Goal: Information Seeking & Learning: Find specific fact

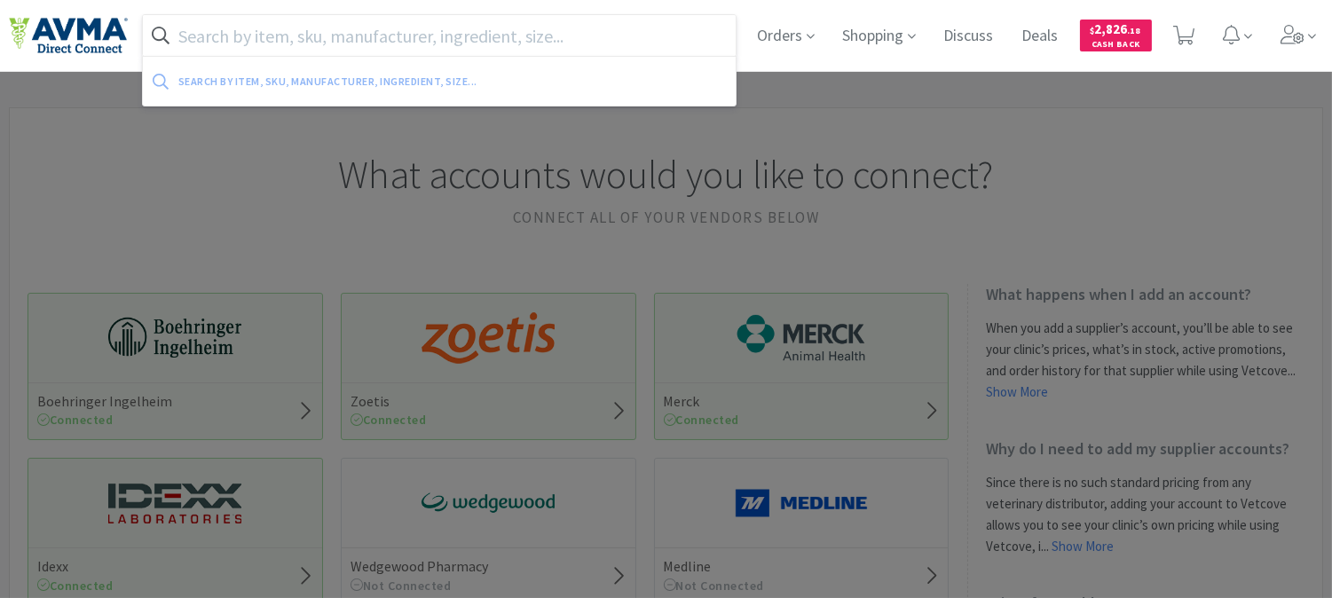
click at [477, 34] on input "text" at bounding box center [439, 35] width 593 height 41
paste input "045818"
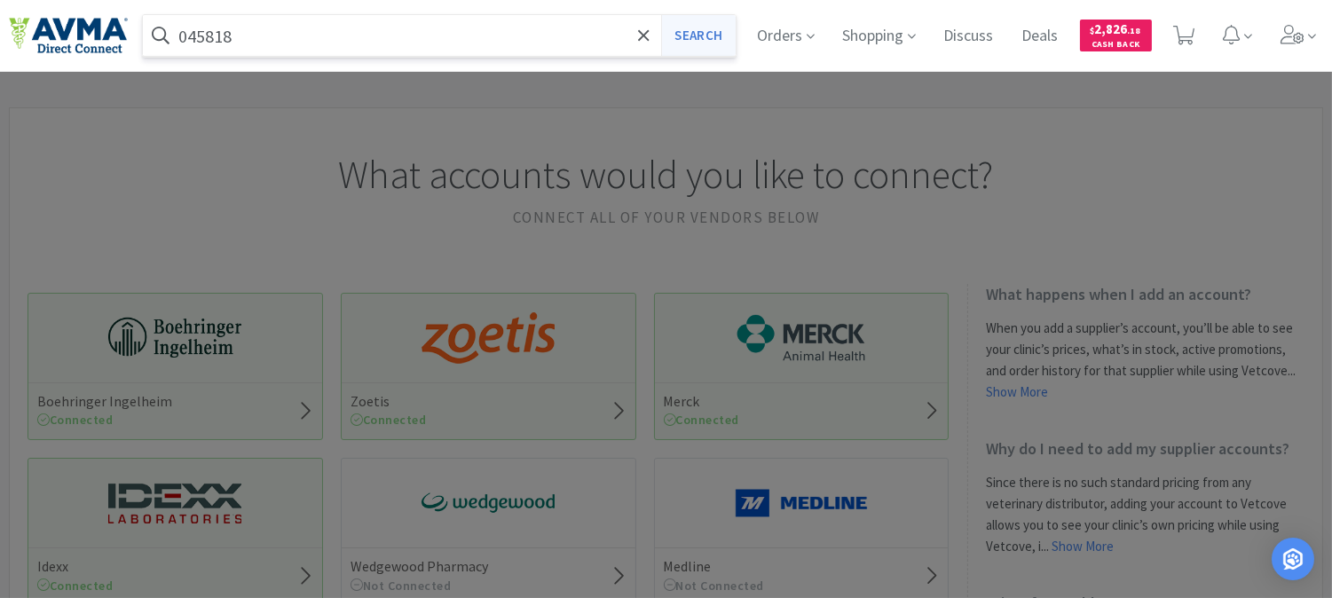
type input "045818"
click at [692, 30] on button "Search" at bounding box center [698, 35] width 74 height 41
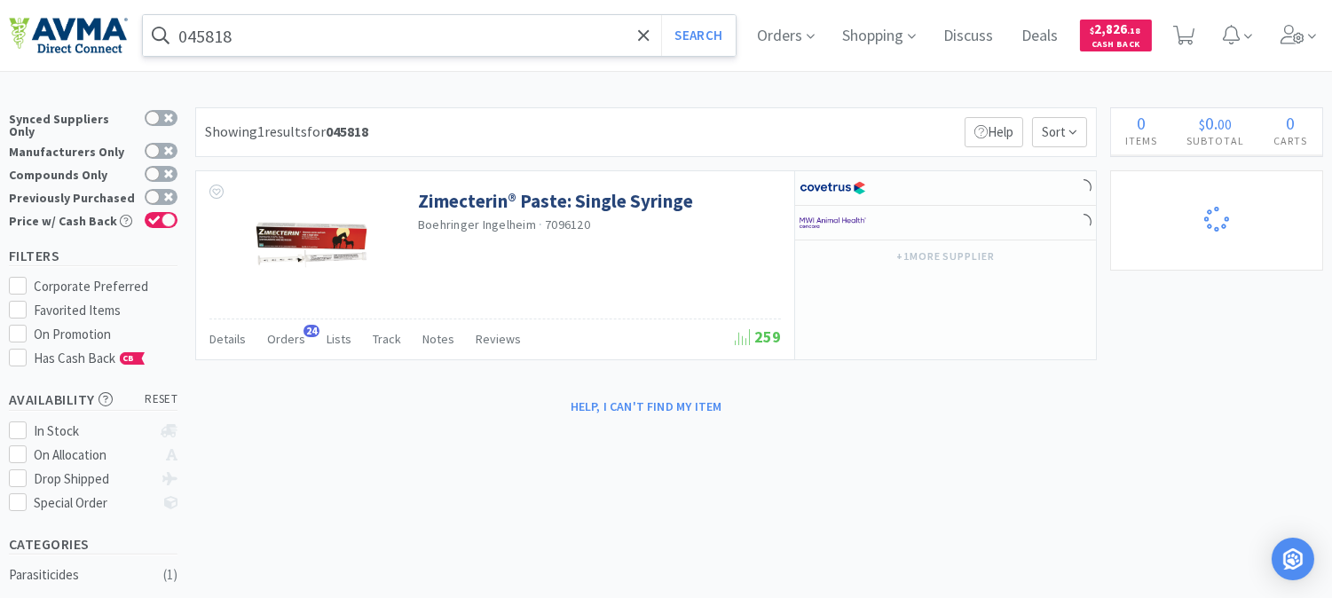
select select "1"
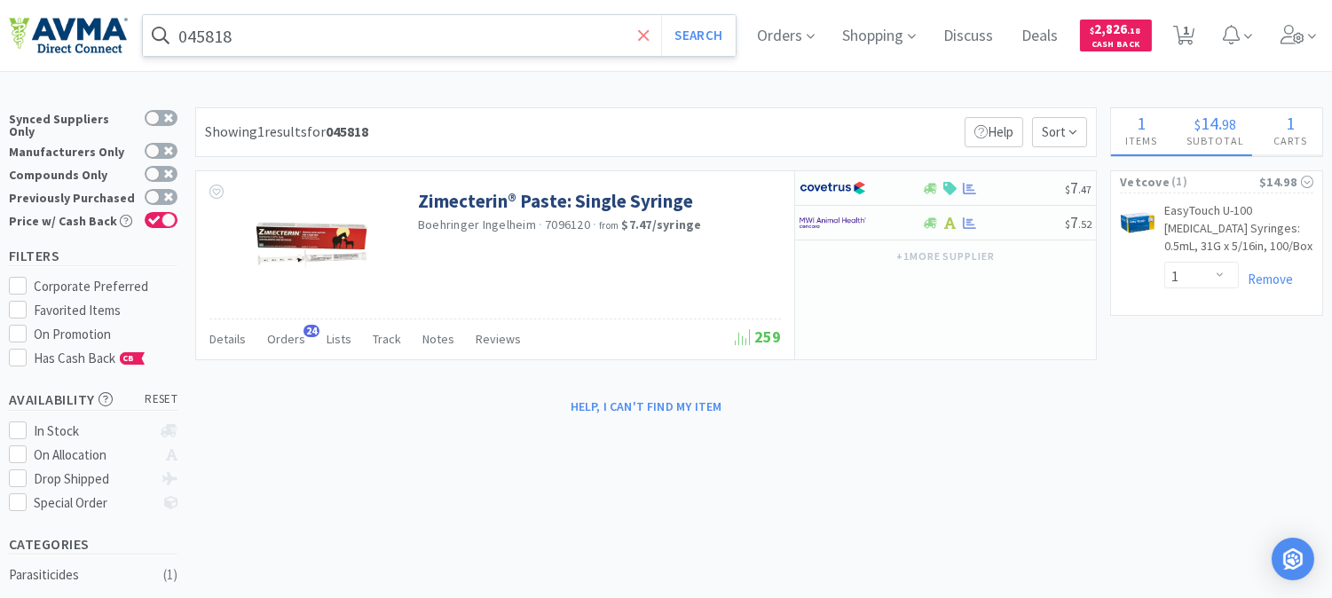
select select "1"
select select "5"
select select "2"
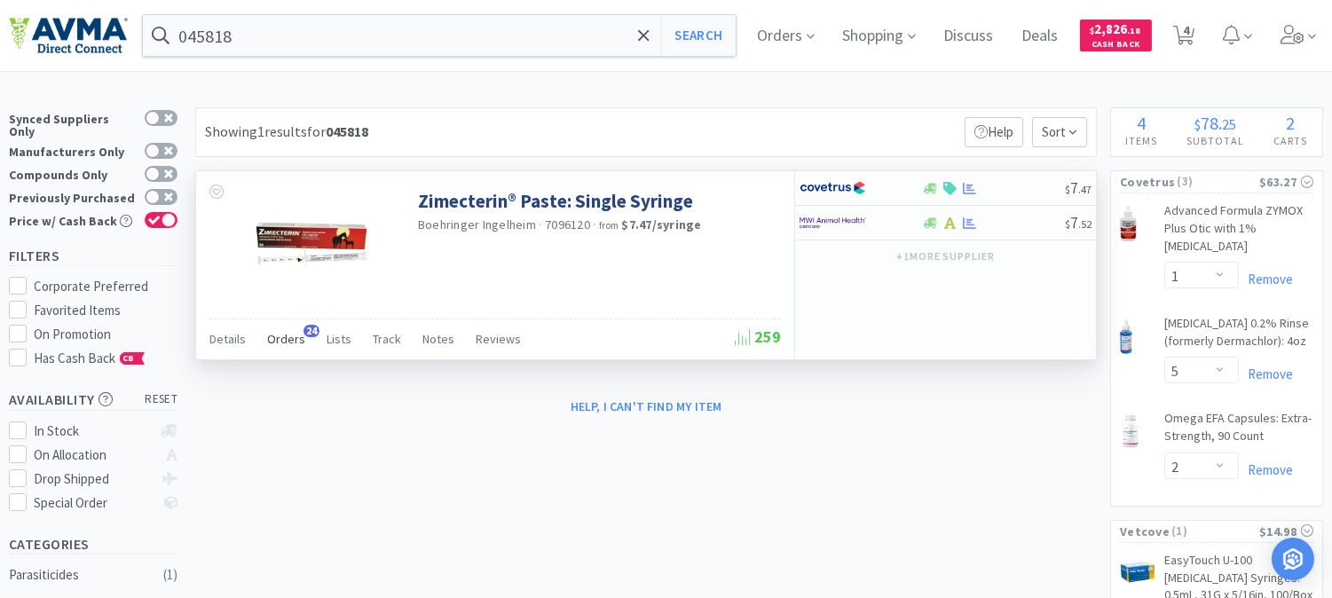
click at [298, 339] on span "Orders" at bounding box center [286, 339] width 38 height 16
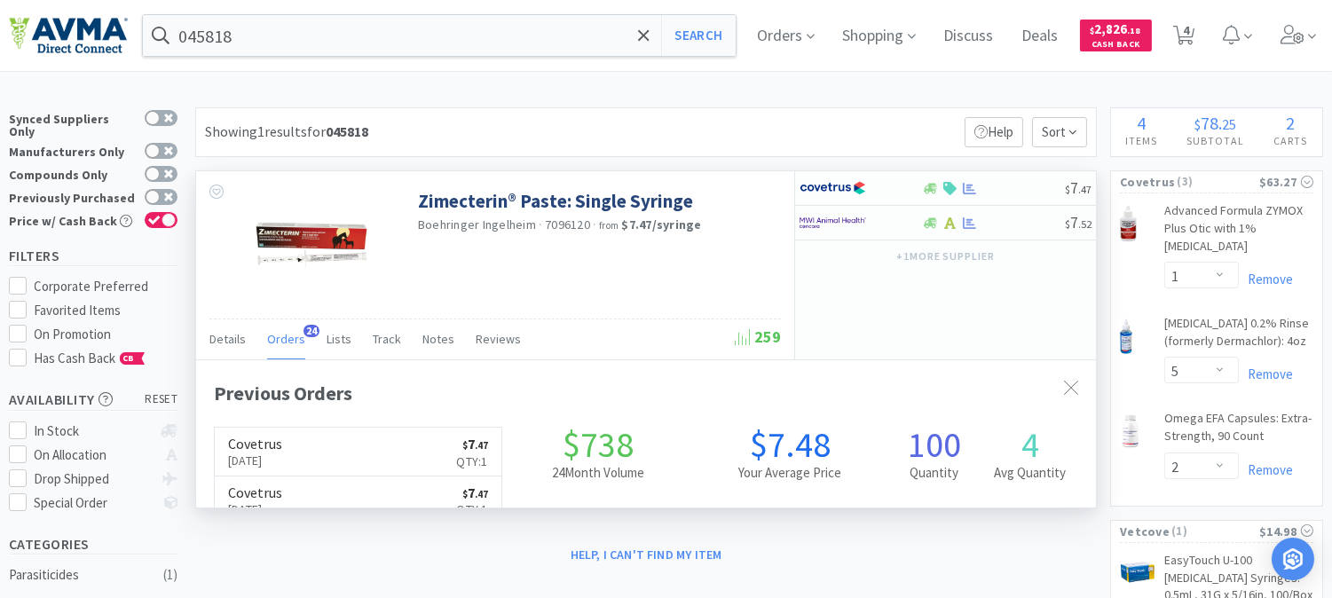
scroll to position [475, 899]
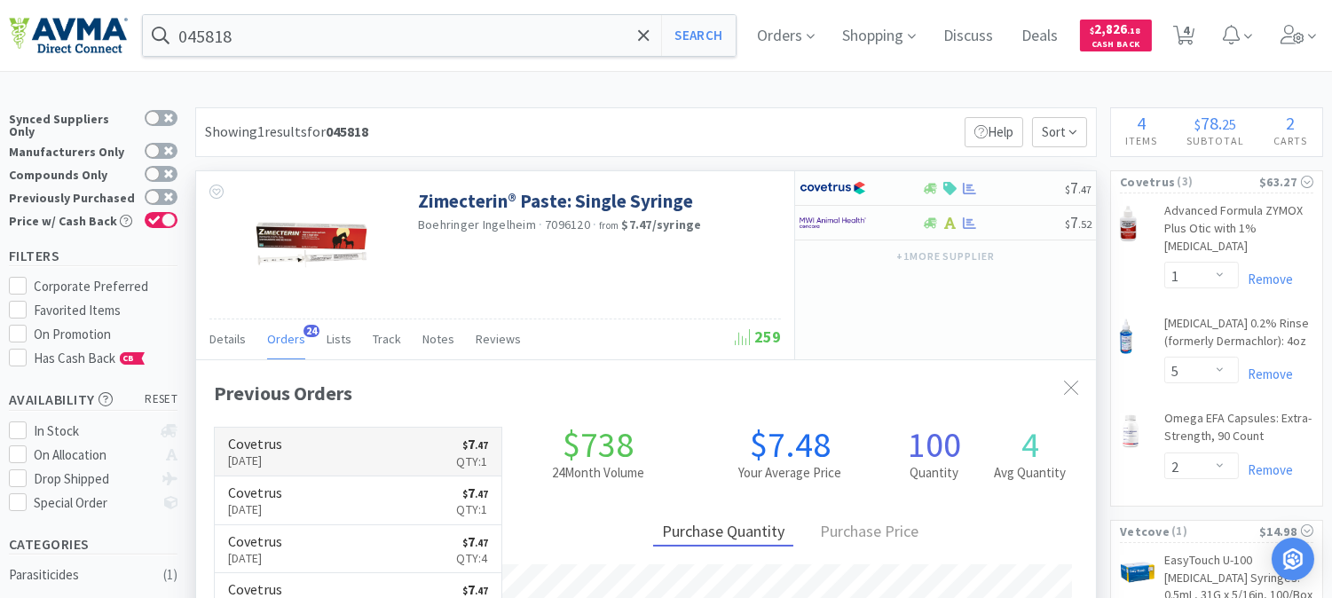
click at [249, 455] on p "[DATE]" at bounding box center [255, 461] width 54 height 20
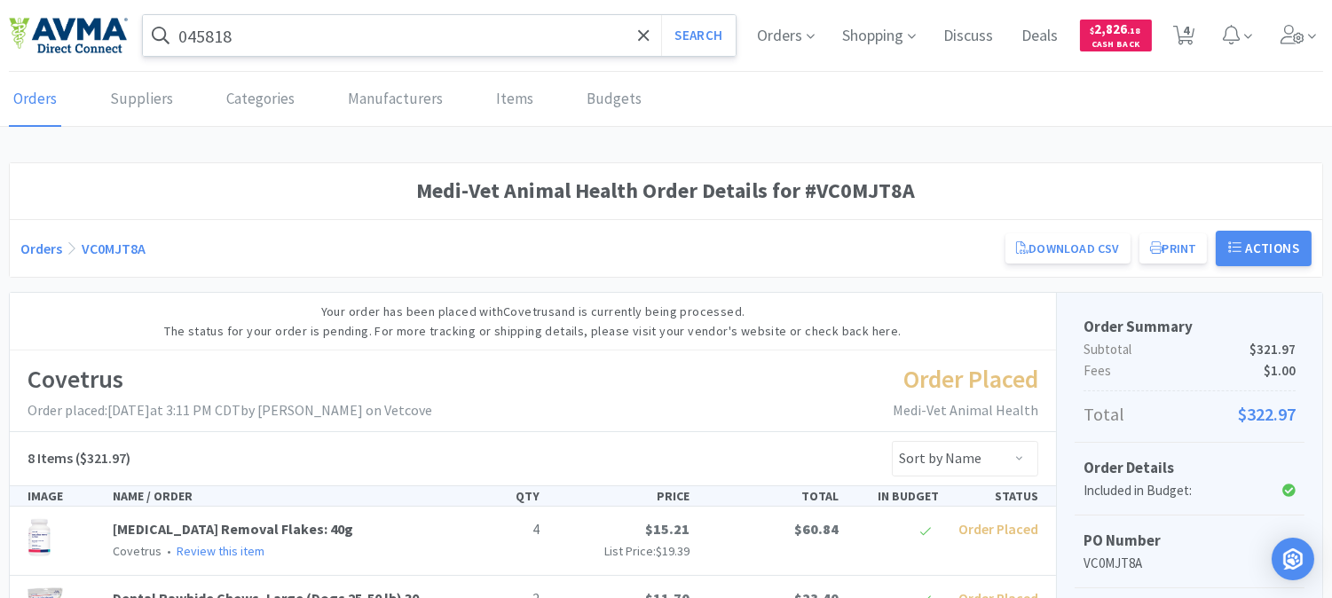
click at [296, 29] on input "045818" at bounding box center [439, 35] width 593 height 41
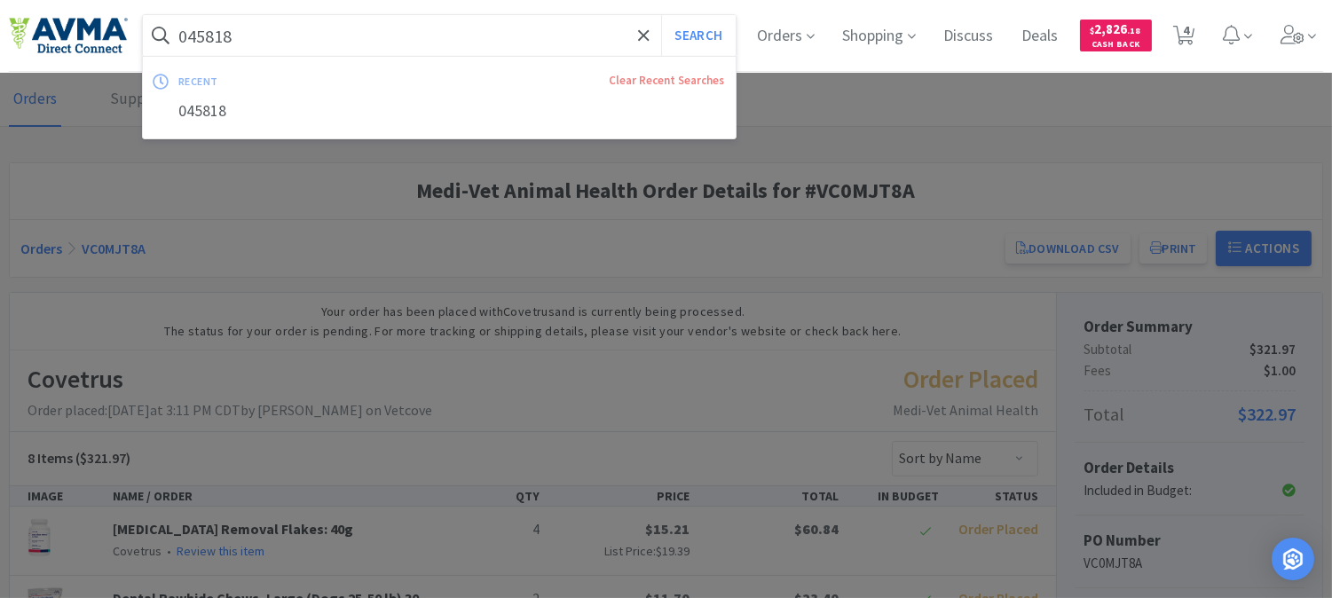
paste input "02004"
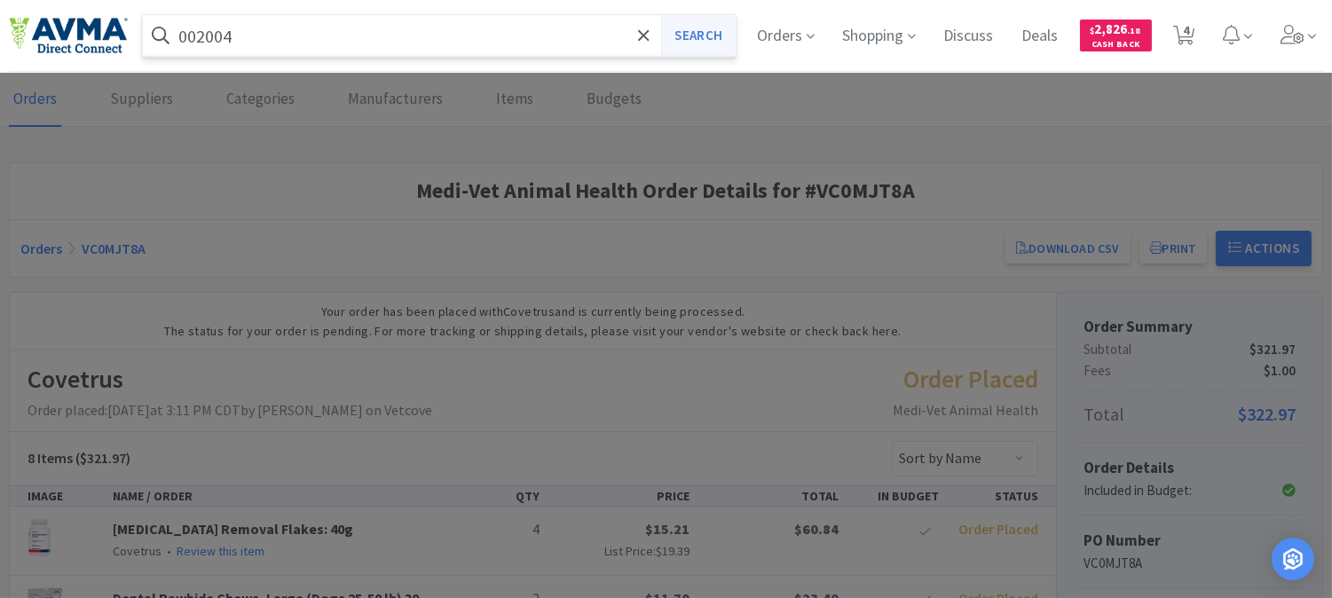
type input "002004"
click at [688, 41] on button "Search" at bounding box center [698, 35] width 74 height 41
select select "1"
select select "5"
select select "2"
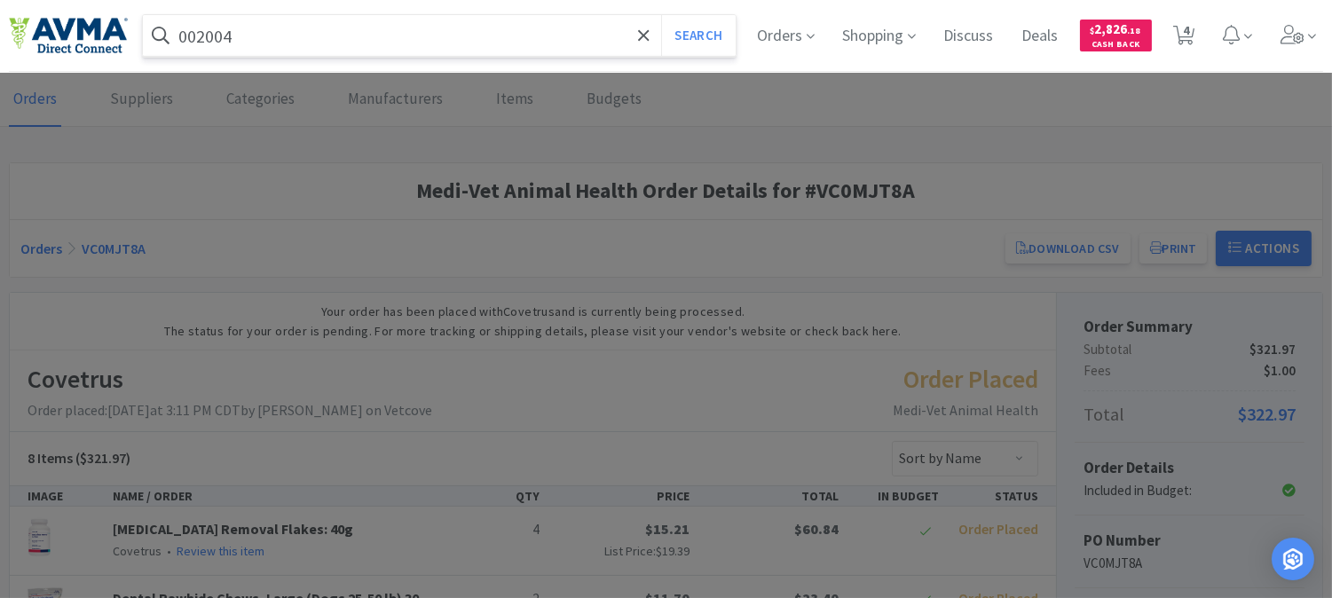
select select "1"
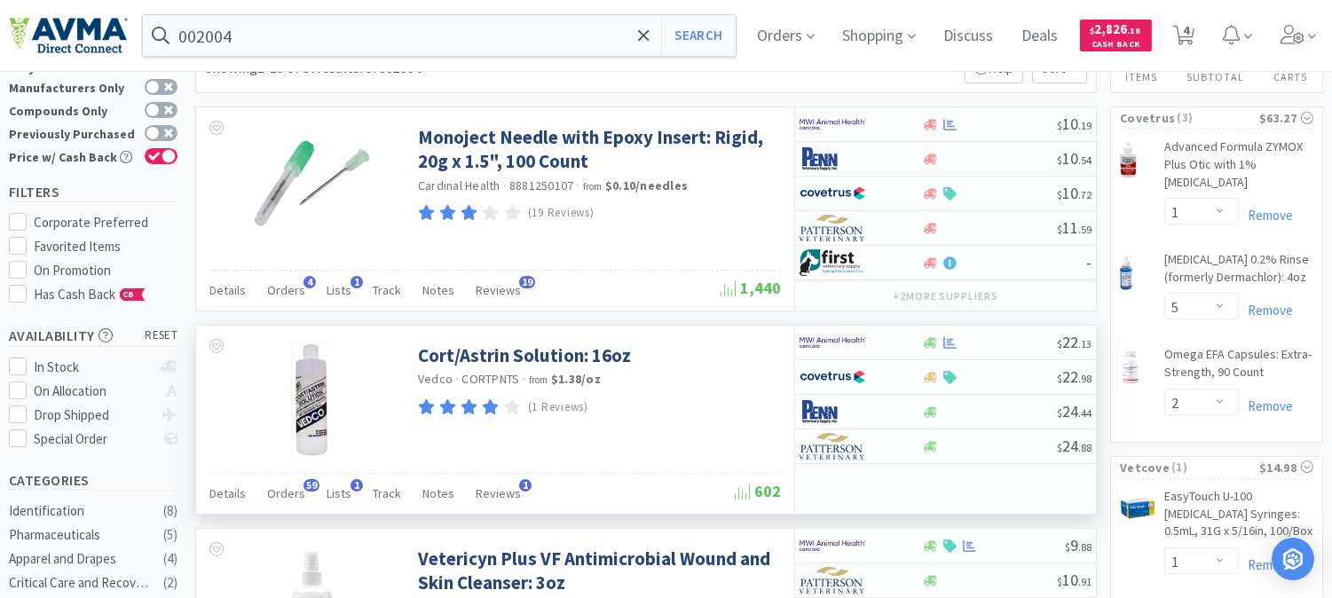
scroll to position [99, 0]
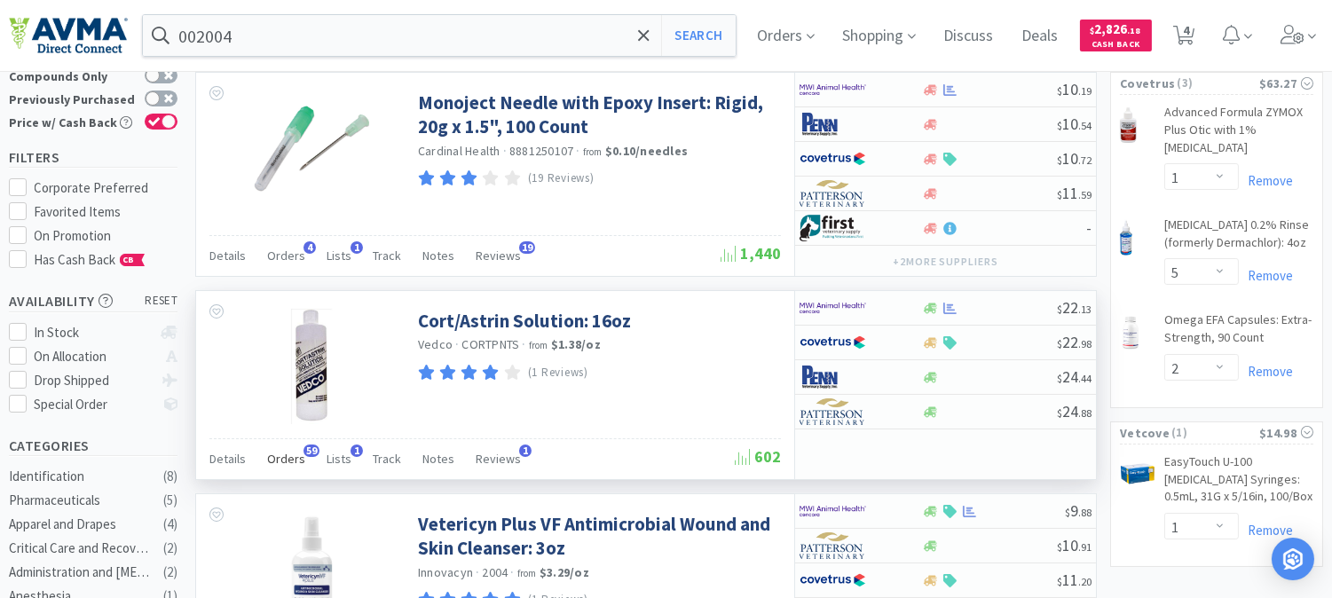
click at [288, 455] on span "Orders" at bounding box center [286, 459] width 38 height 16
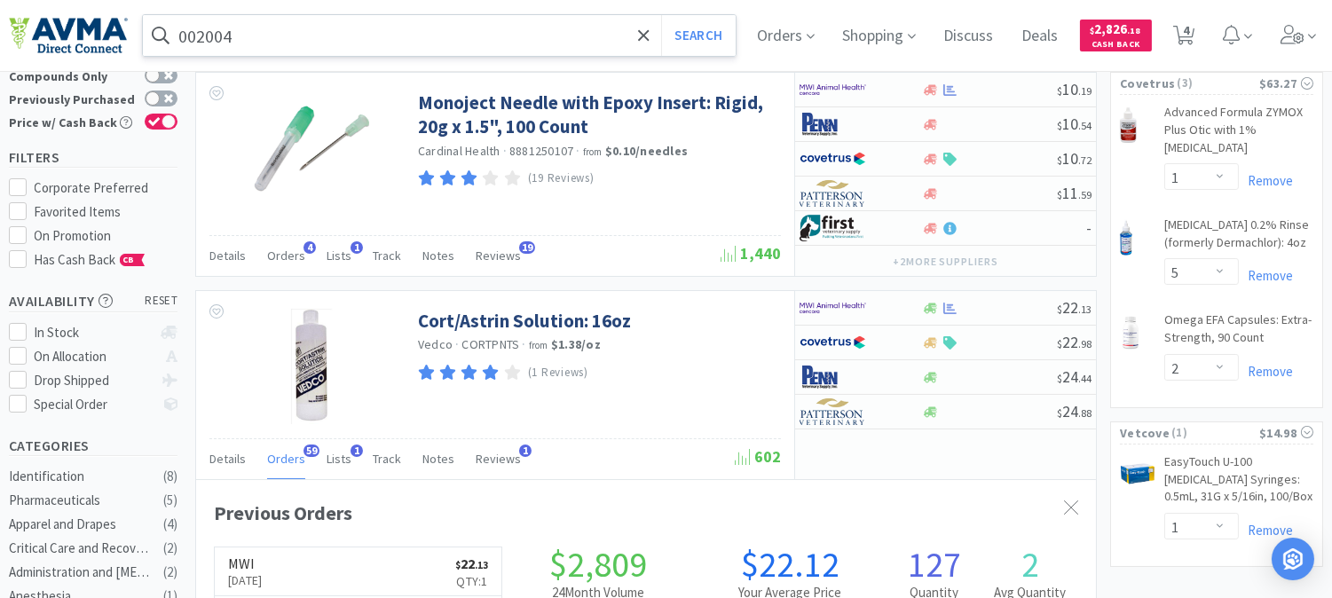
click at [322, 31] on input "002004" at bounding box center [439, 35] width 593 height 41
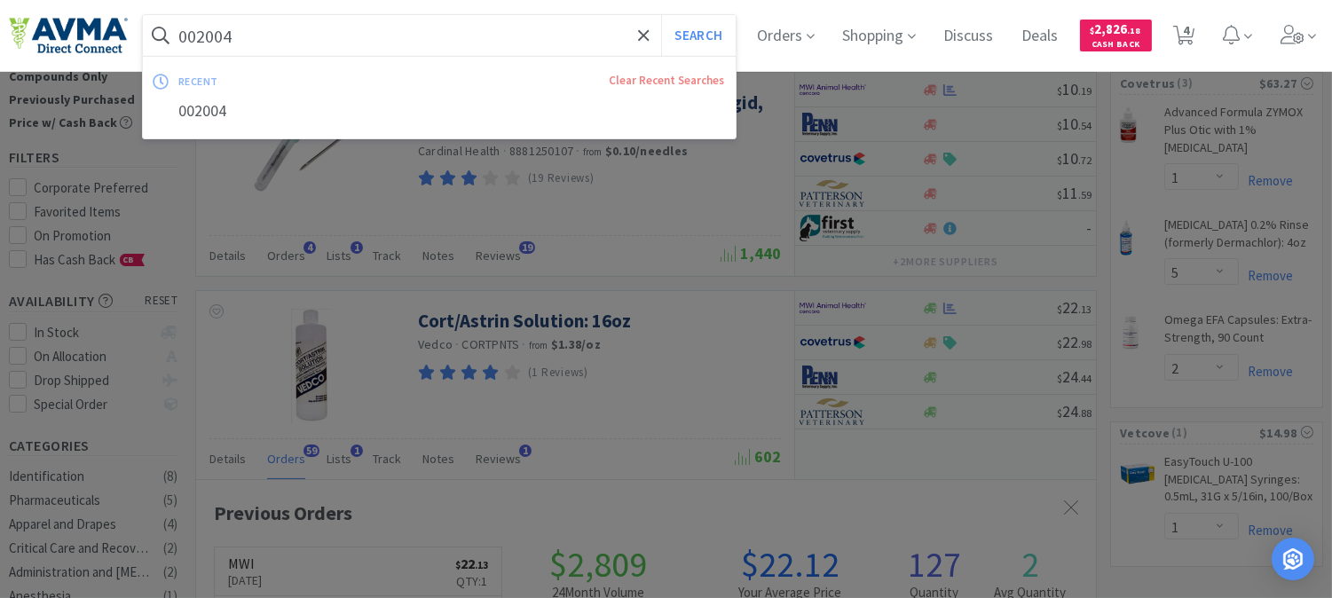
paste input "47664"
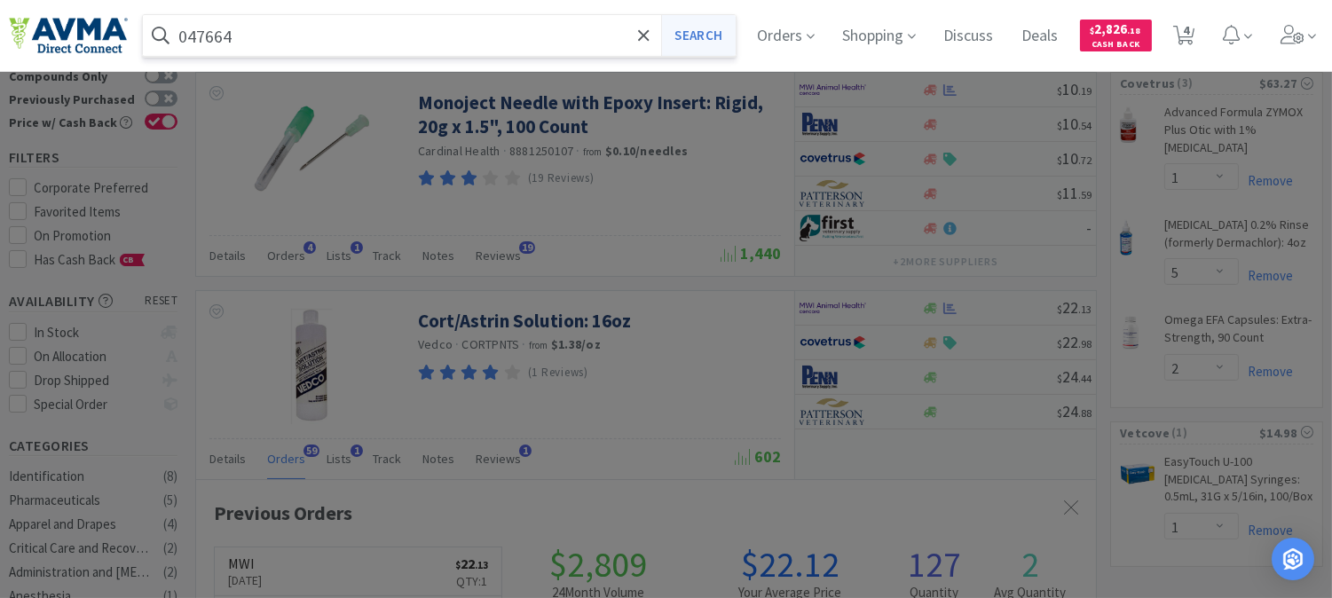
click at [704, 27] on button "Search" at bounding box center [698, 35] width 74 height 41
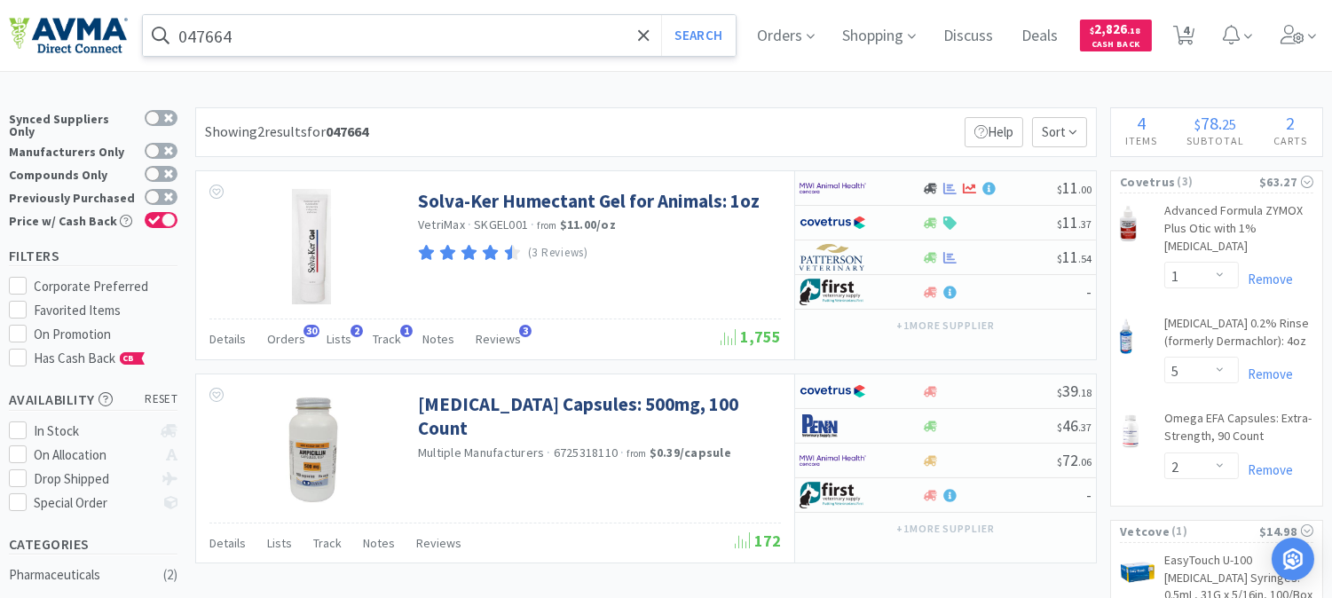
click at [382, 42] on input "047664" at bounding box center [439, 35] width 593 height 41
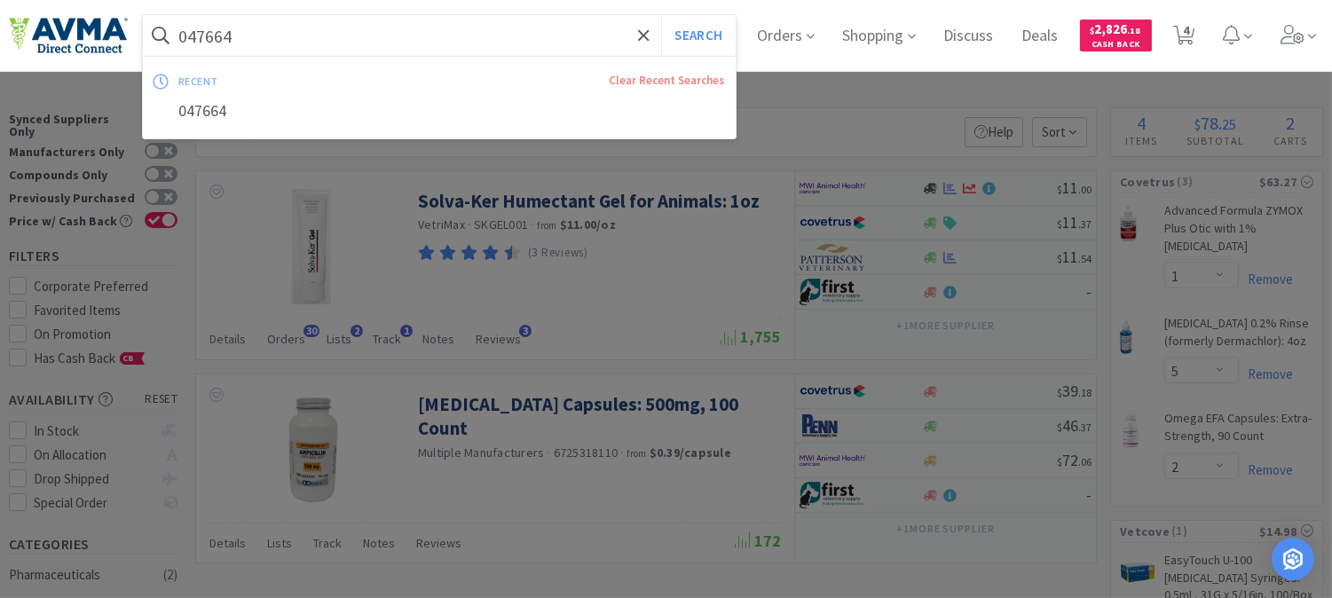
paste input "121188"
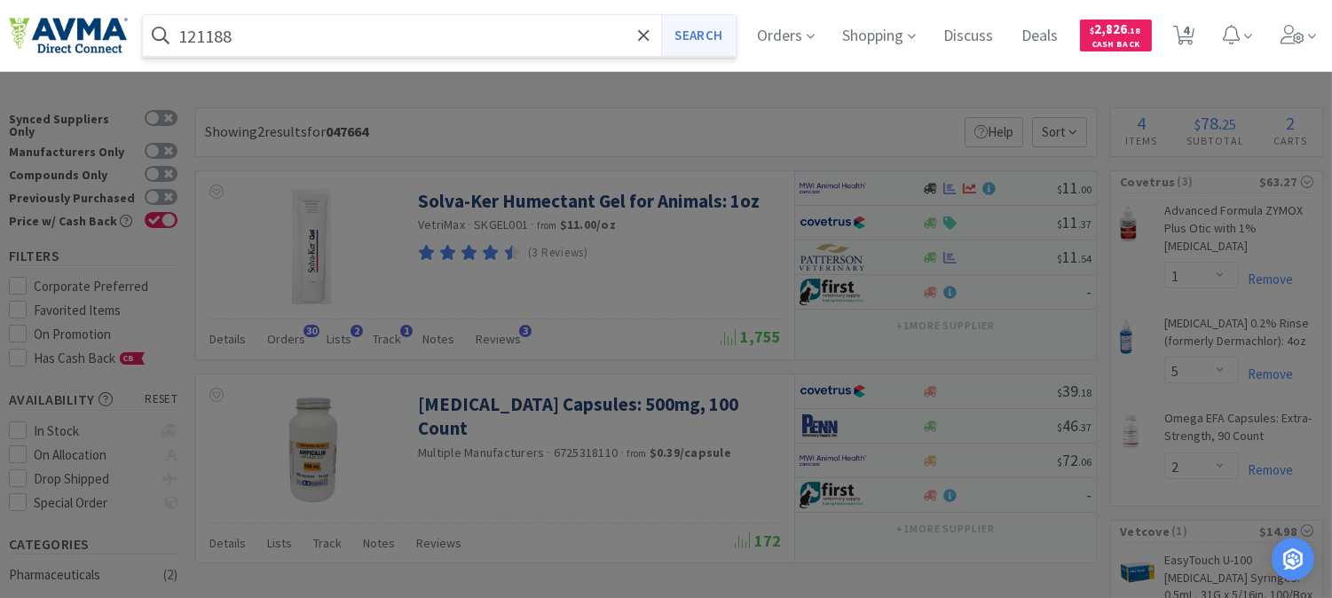
type input "121188"
click at [717, 31] on button "Search" at bounding box center [698, 35] width 74 height 41
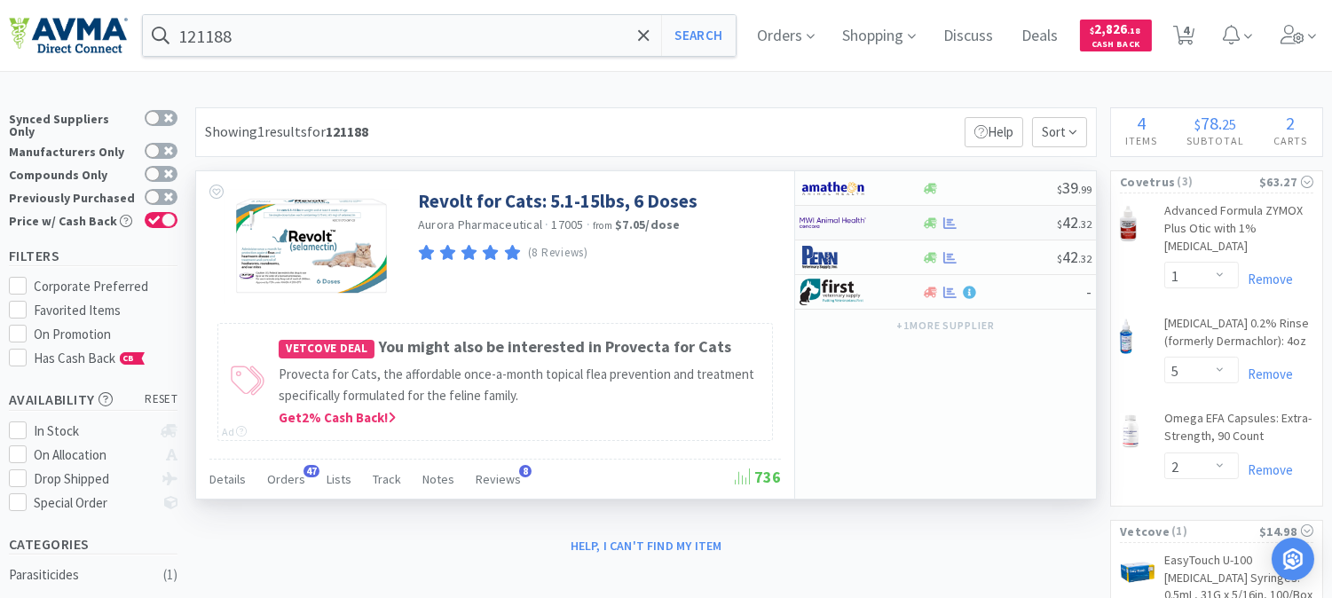
click at [823, 219] on img at bounding box center [833, 222] width 67 height 27
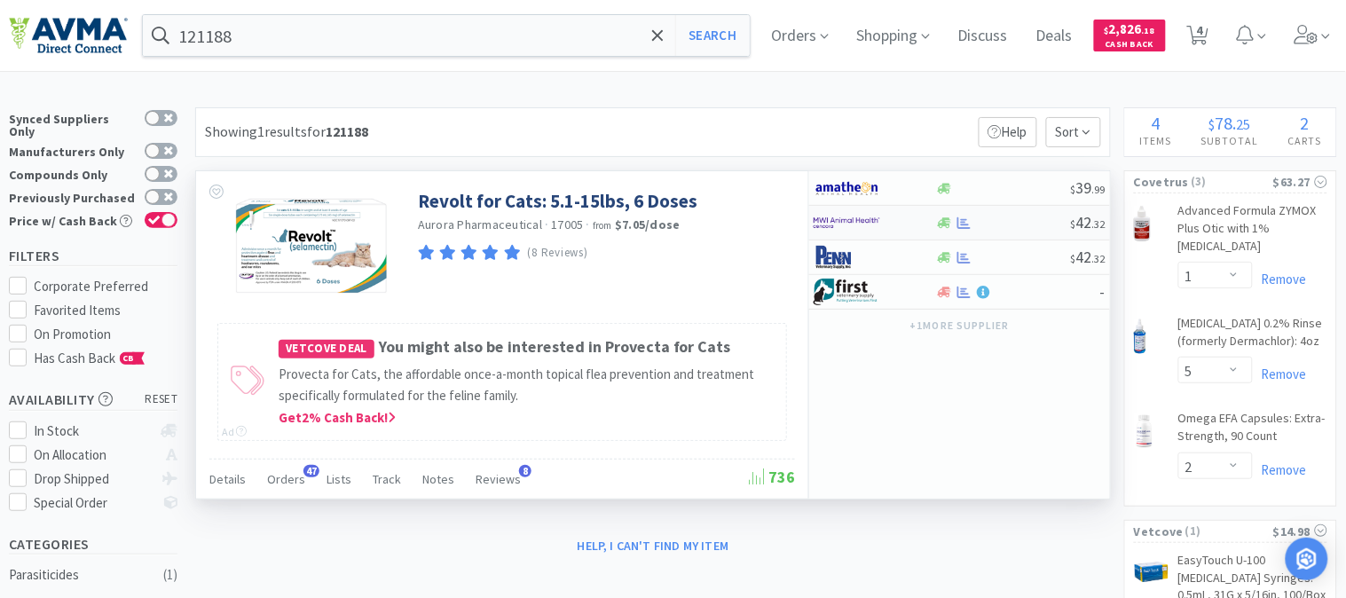
select select "5"
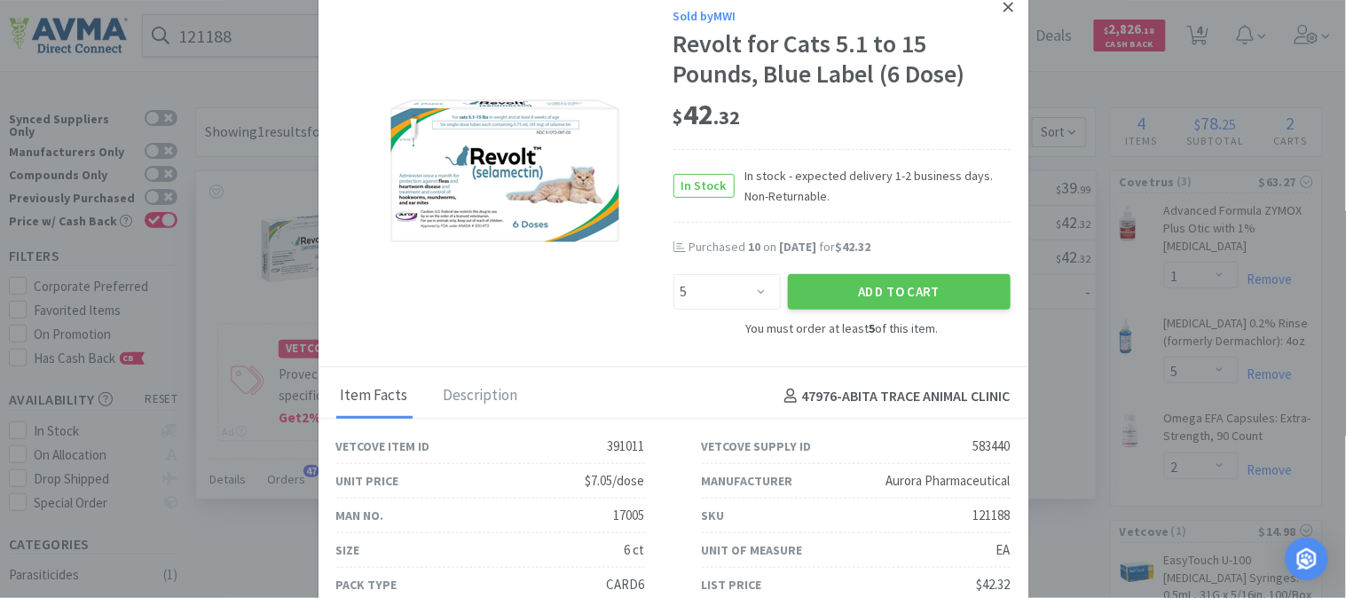
click at [1004, 7] on icon at bounding box center [1009, 7] width 10 height 10
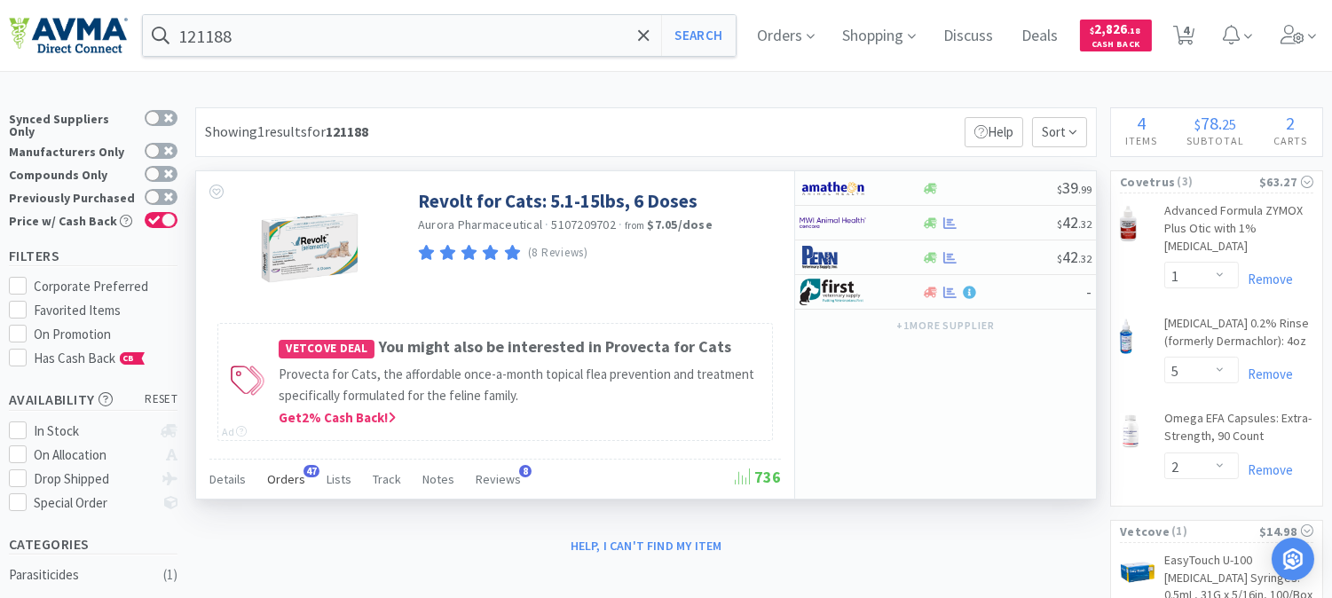
click at [288, 480] on span "Orders" at bounding box center [286, 479] width 38 height 16
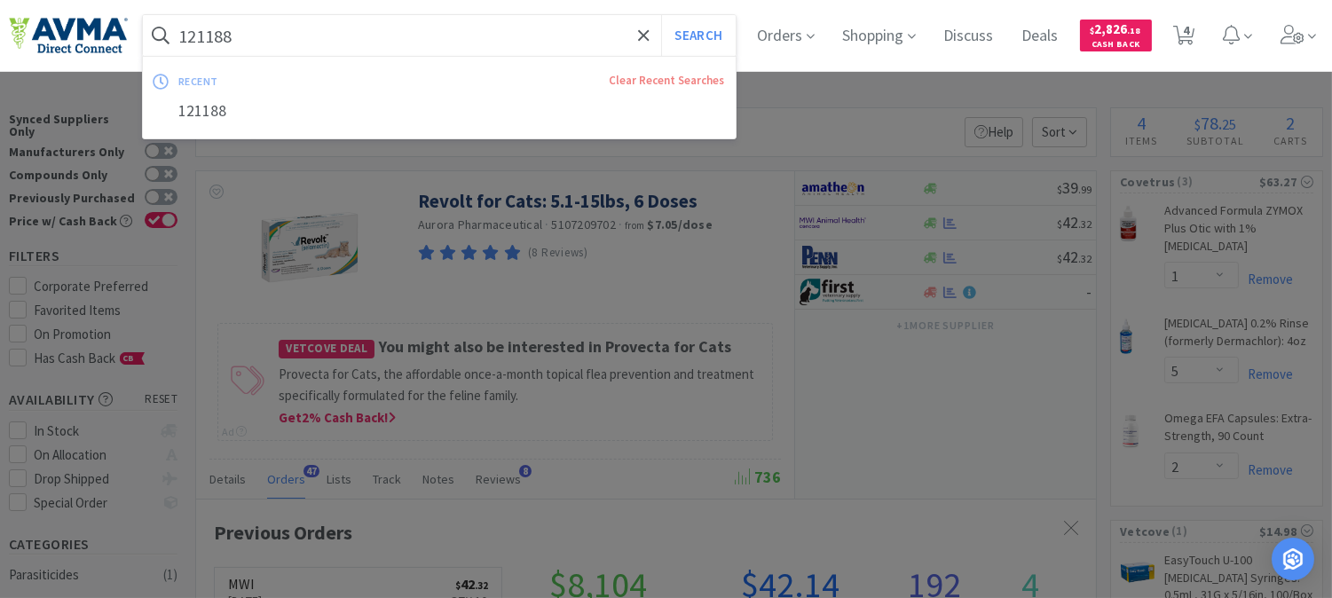
click at [275, 41] on input "121188" at bounding box center [439, 35] width 593 height 41
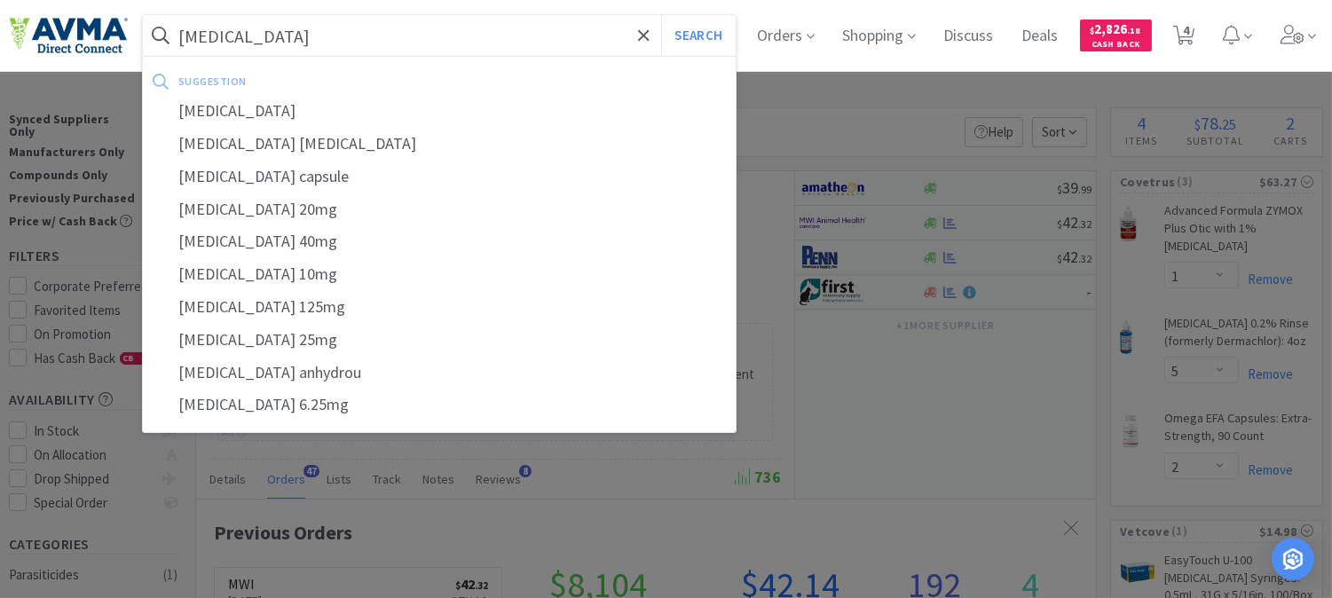
click at [661, 15] on button "Search" at bounding box center [698, 35] width 74 height 41
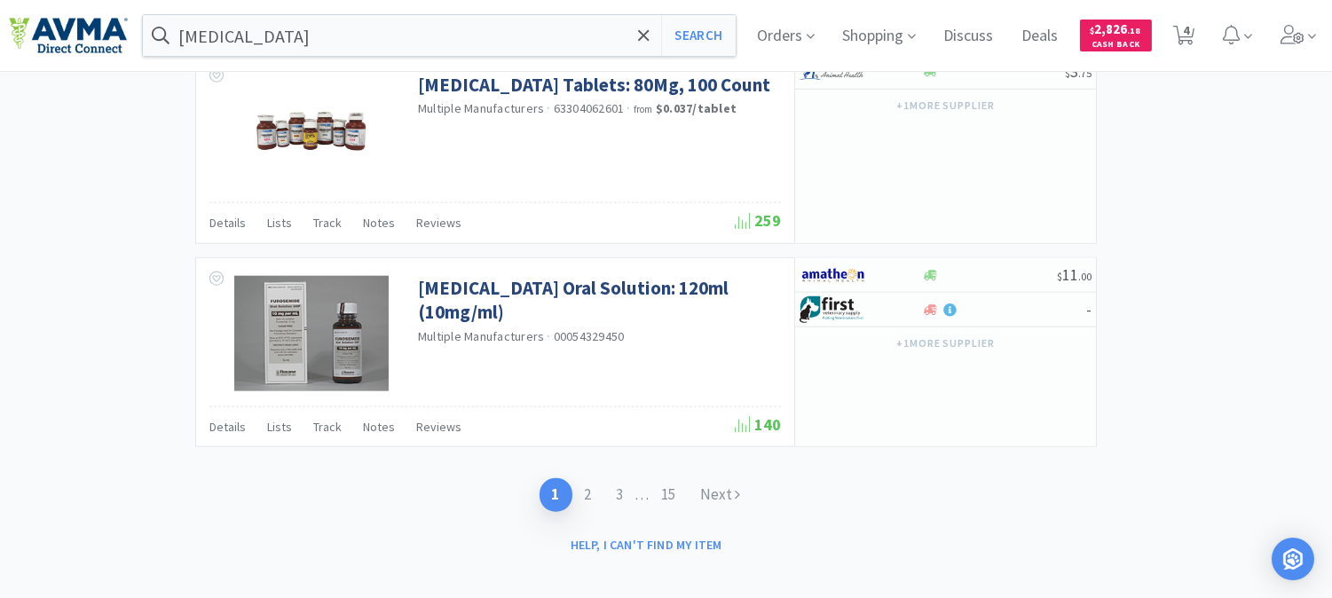
scroll to position [3424, 0]
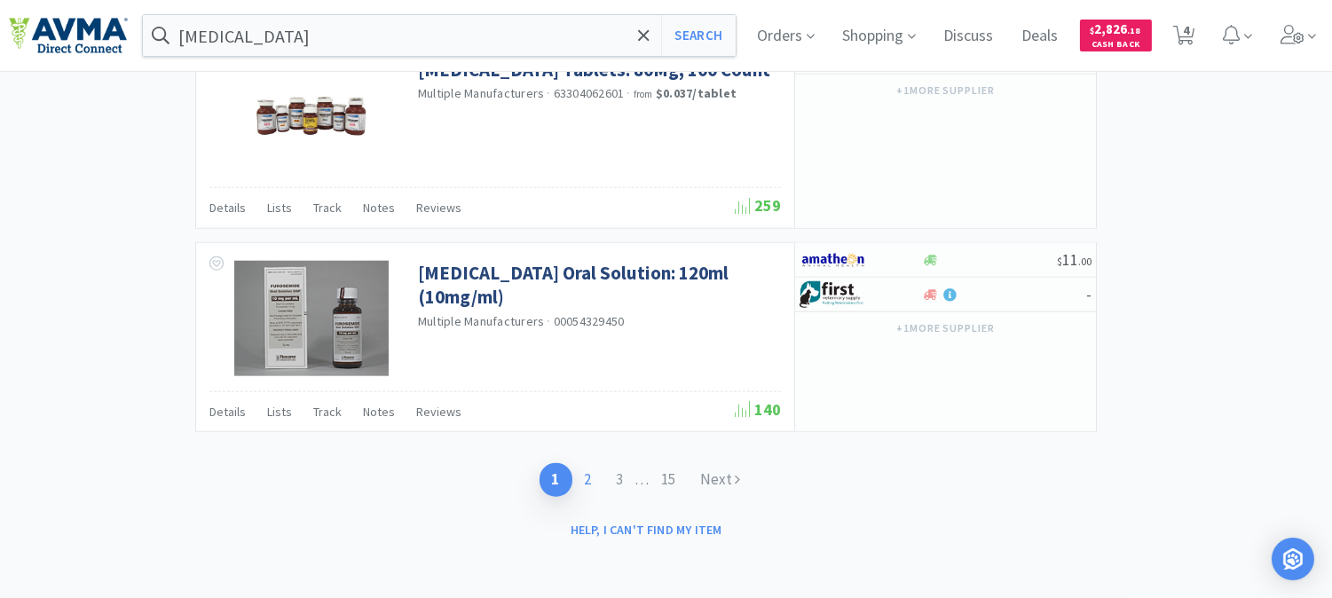
click at [579, 473] on link "2" at bounding box center [588, 479] width 32 height 33
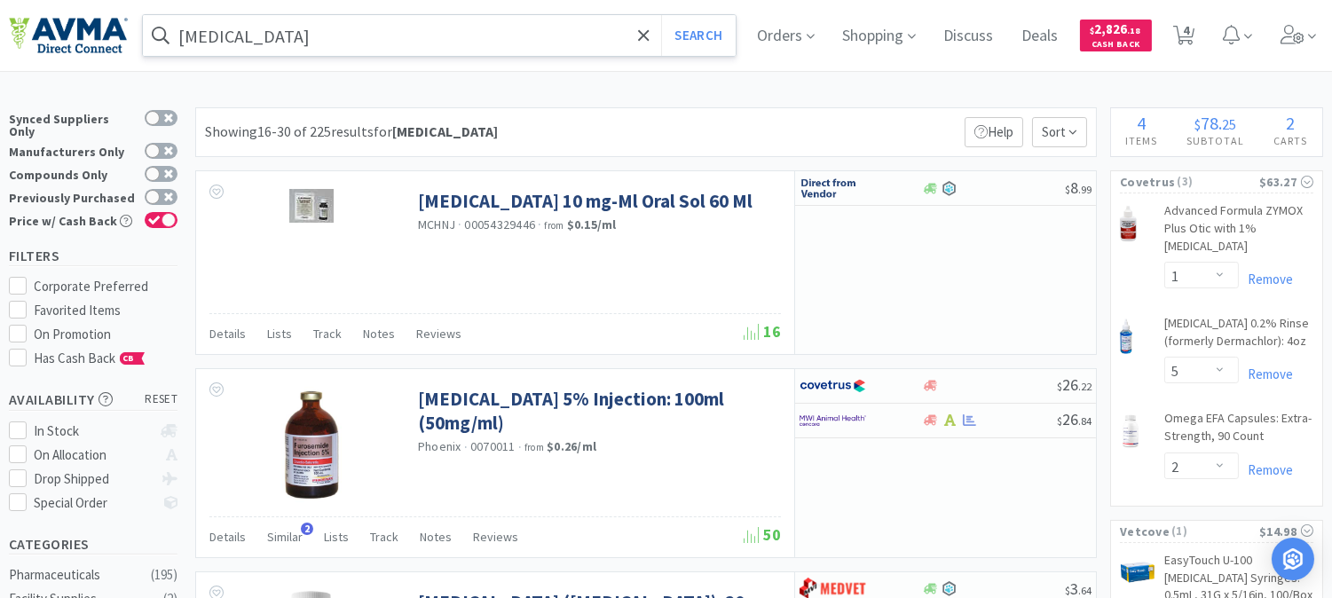
click at [291, 33] on input "[MEDICAL_DATA]" at bounding box center [439, 35] width 593 height 41
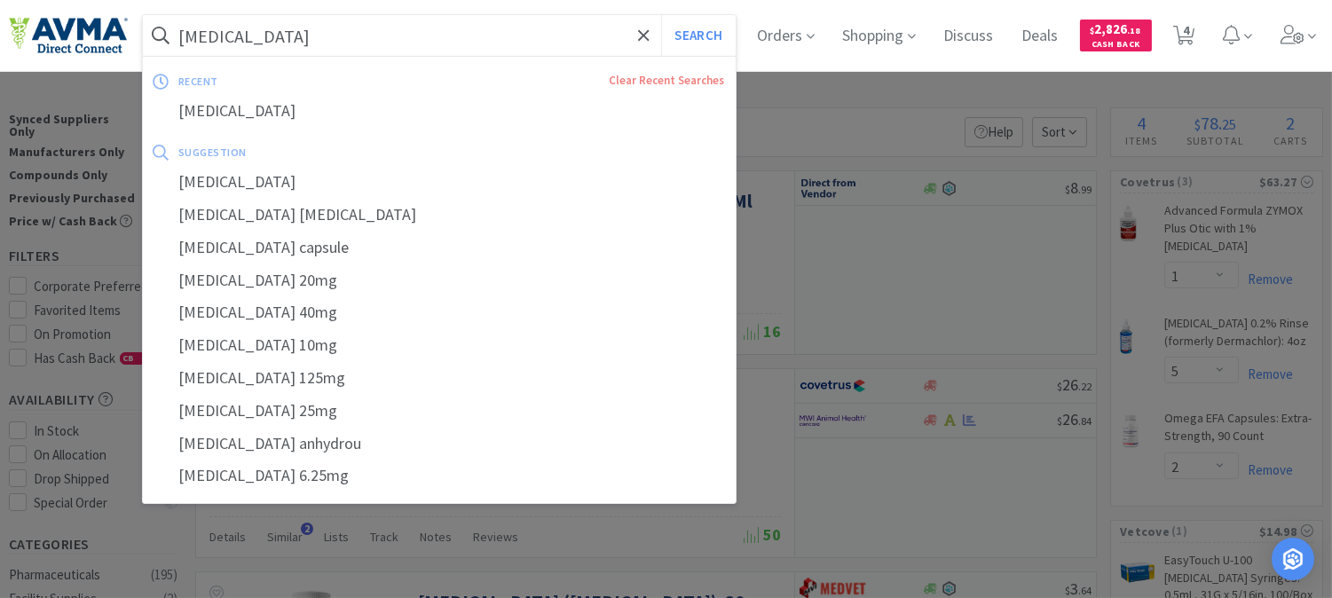
click at [296, 31] on input "[MEDICAL_DATA]" at bounding box center [439, 35] width 593 height 41
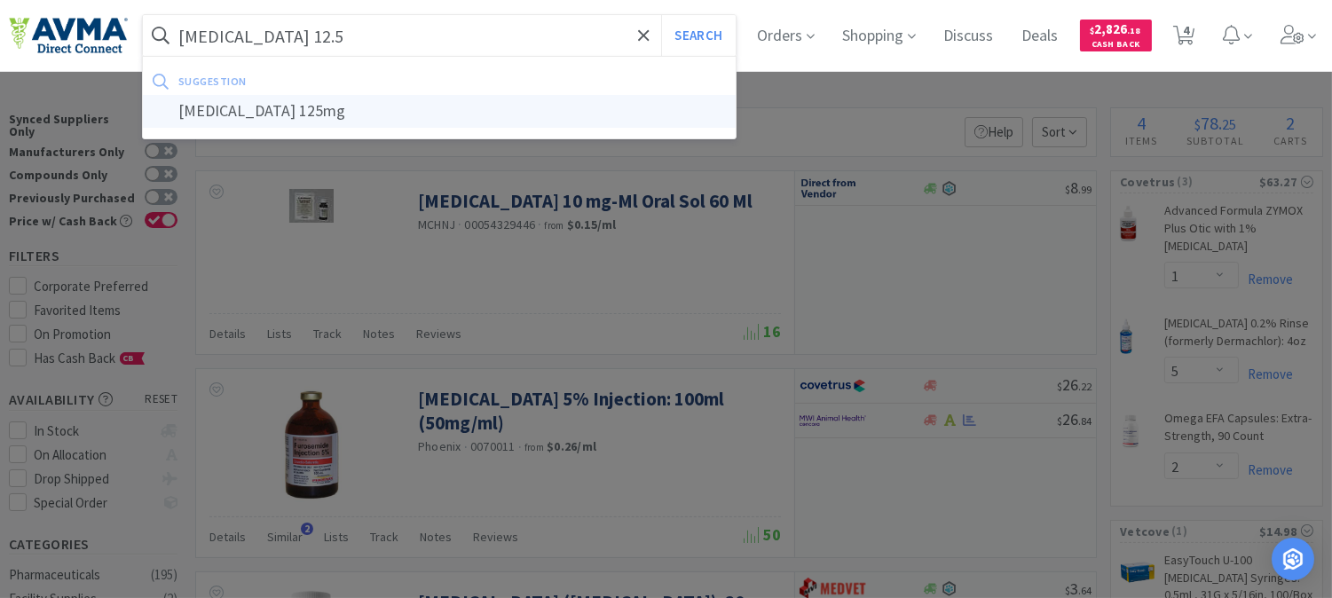
click at [273, 110] on div "[MEDICAL_DATA] 125mg" at bounding box center [439, 111] width 593 height 33
type input "[MEDICAL_DATA] 125mg"
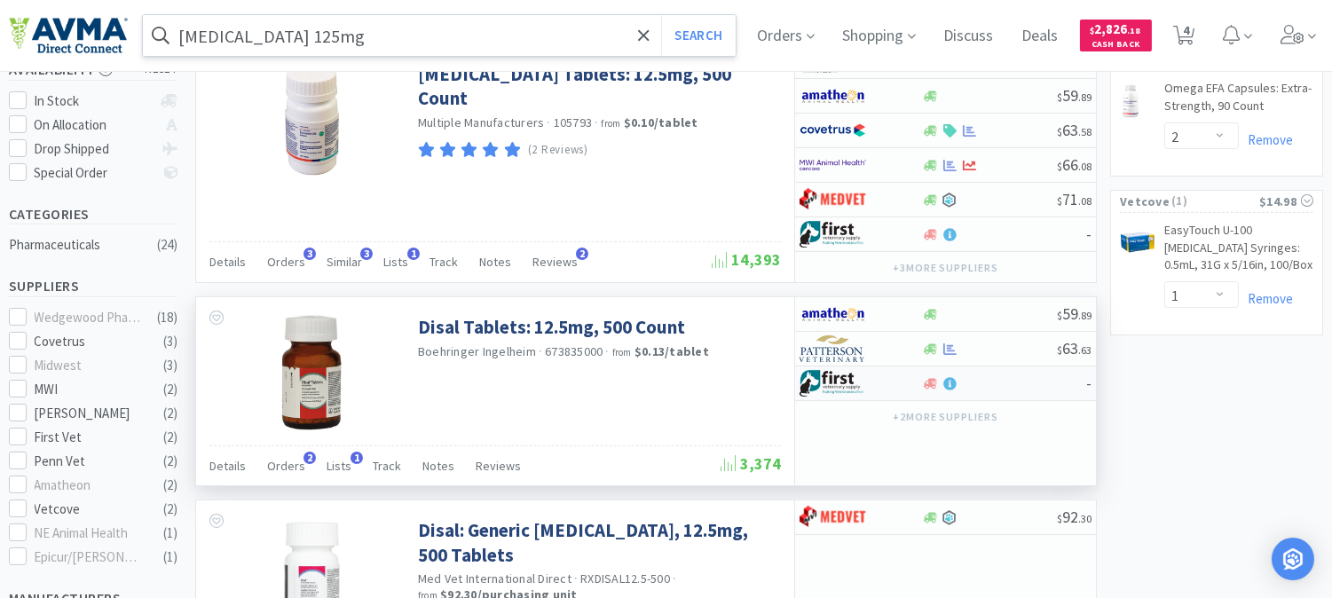
scroll to position [296, 0]
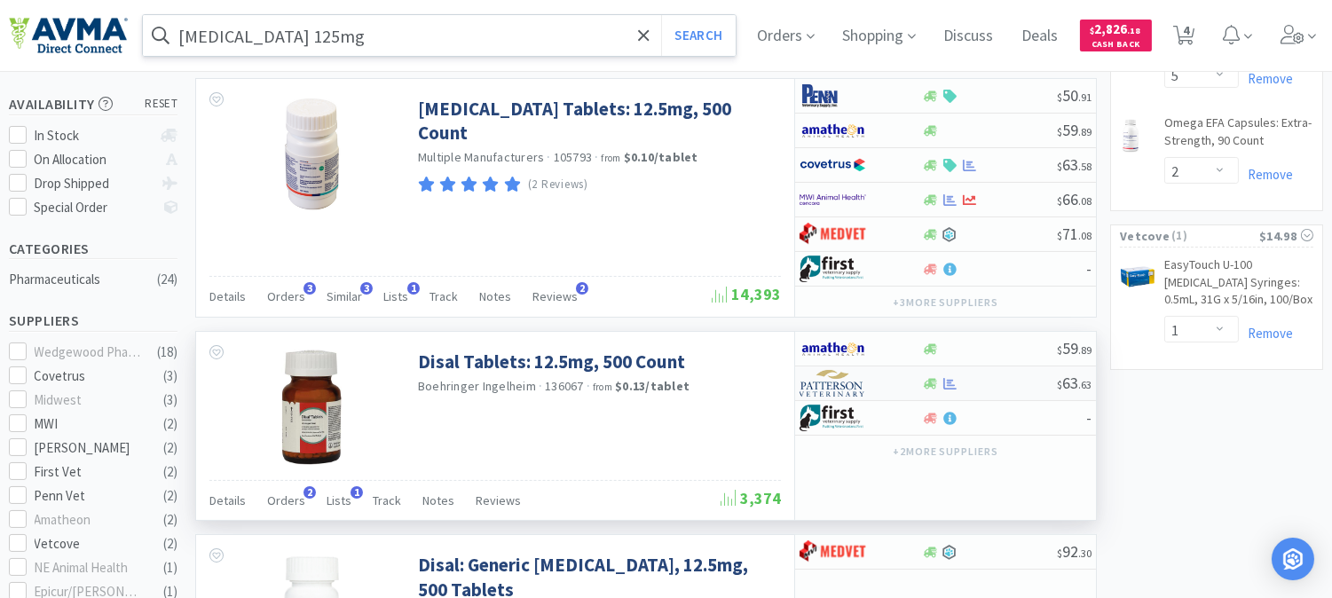
click at [831, 386] on img at bounding box center [833, 383] width 67 height 27
select select "1"
click at [370, 25] on input "[MEDICAL_DATA] 125mg" at bounding box center [439, 35] width 593 height 41
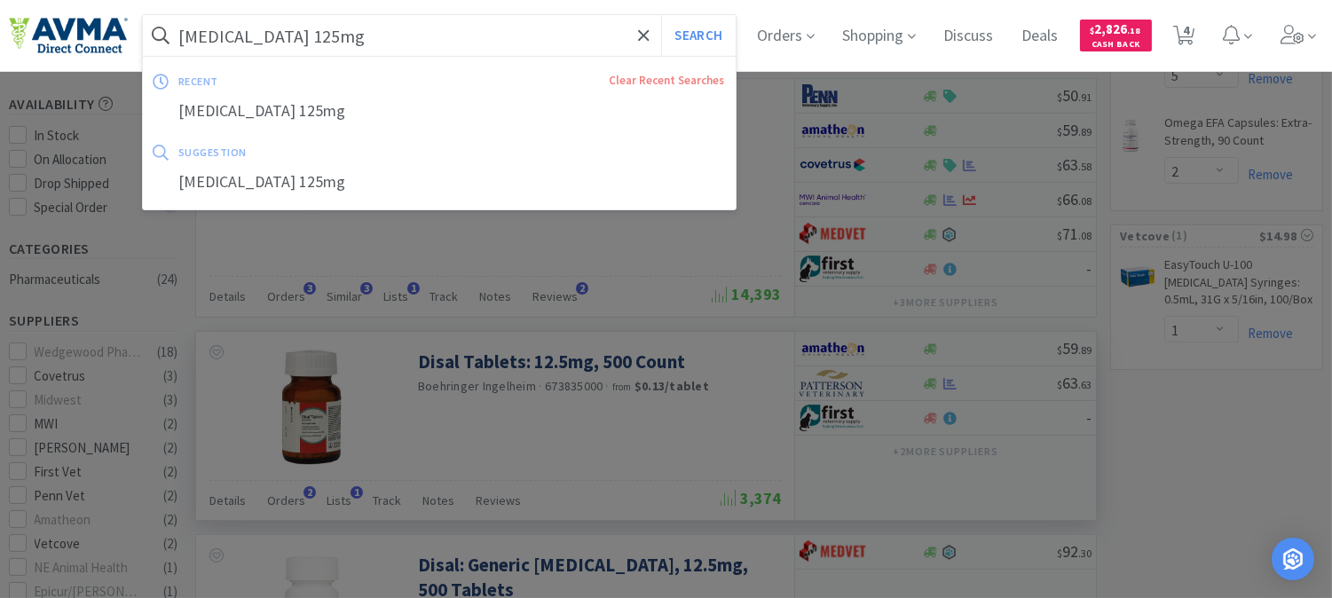
paste input "610063"
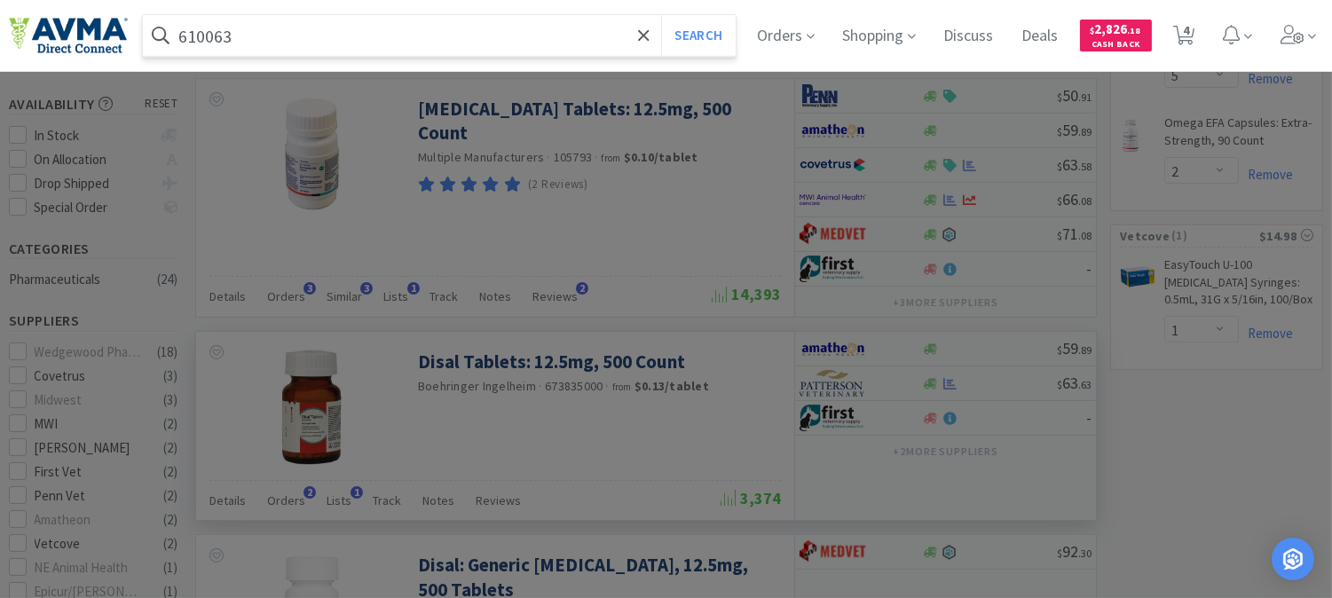
click at [661, 15] on button "Search" at bounding box center [698, 35] width 74 height 41
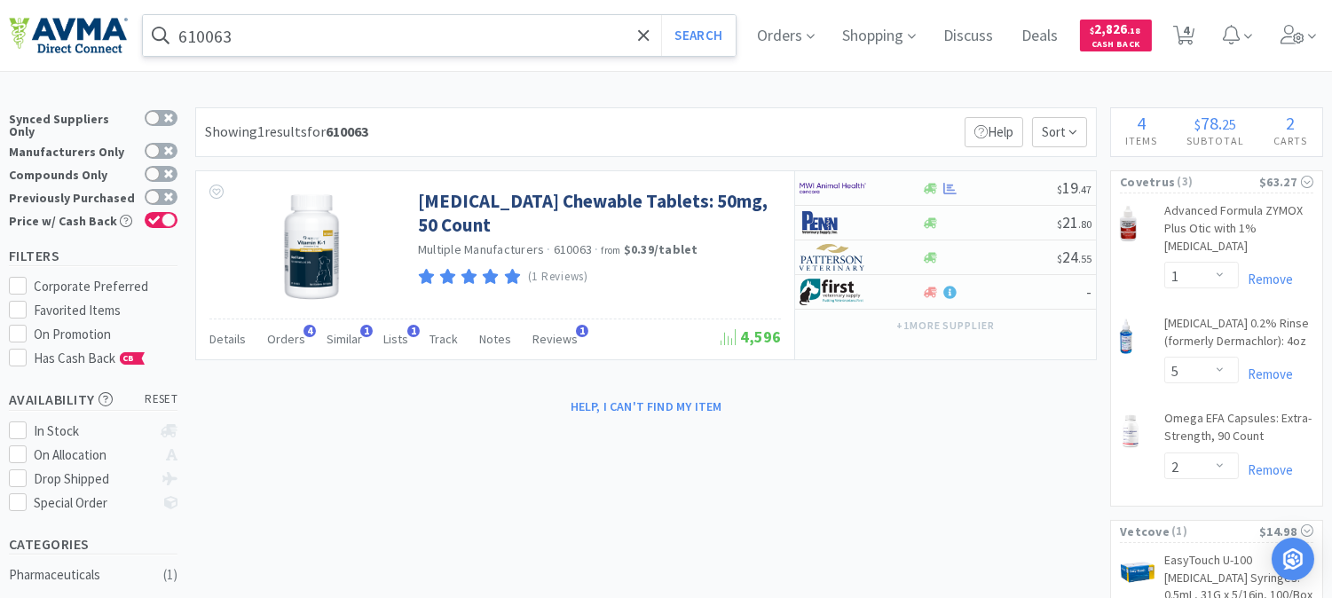
click at [286, 43] on input "610063" at bounding box center [439, 35] width 593 height 41
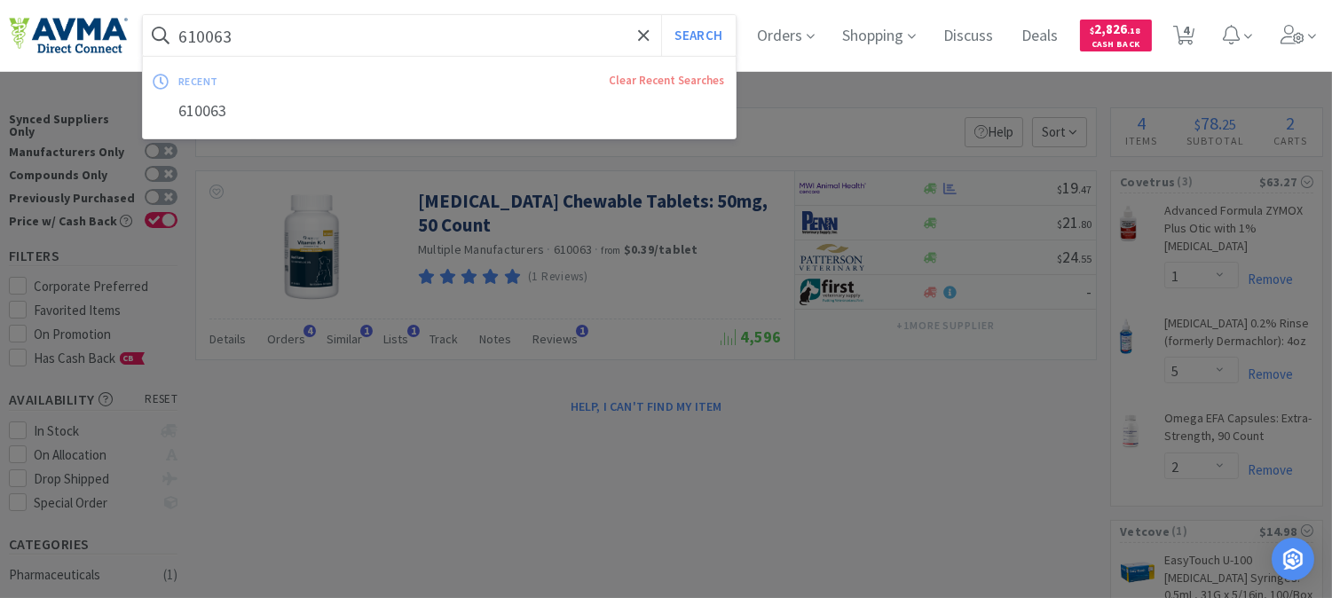
paste input "078447227"
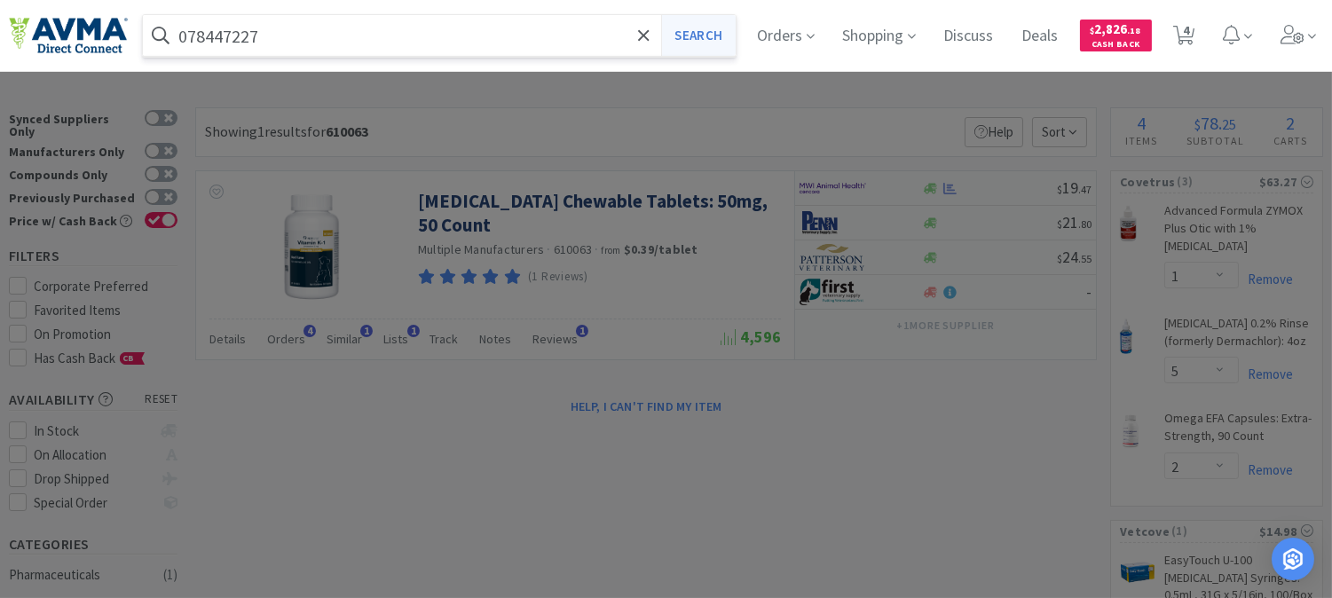
type input "078447227"
click at [697, 28] on button "Search" at bounding box center [698, 35] width 74 height 41
